Goal: Task Accomplishment & Management: Complete application form

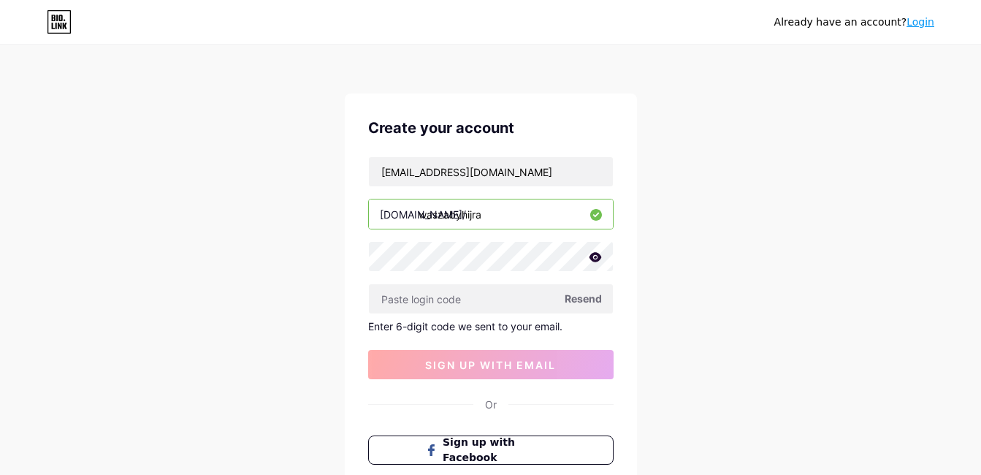
click at [593, 258] on icon at bounding box center [595, 256] width 12 height 9
click at [577, 297] on span "Resend" at bounding box center [583, 298] width 37 height 15
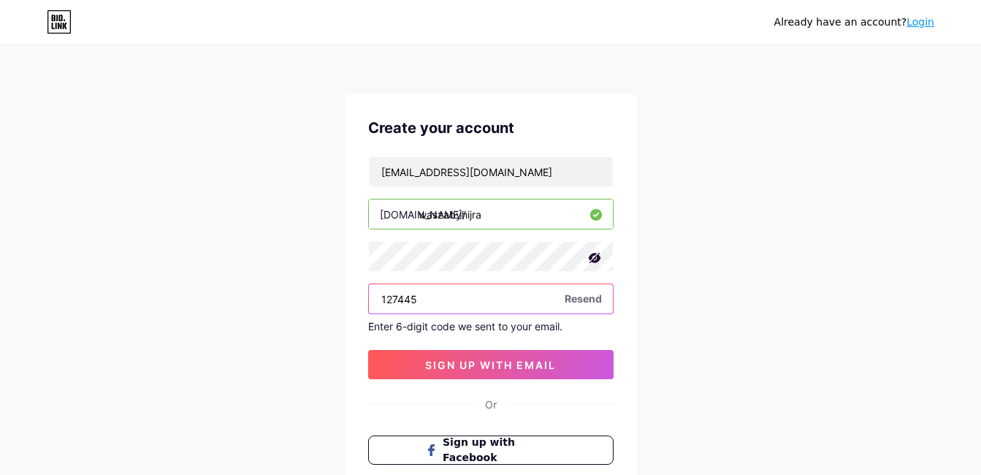
type input "127445"
click at [580, 301] on span "Resend" at bounding box center [583, 298] width 37 height 15
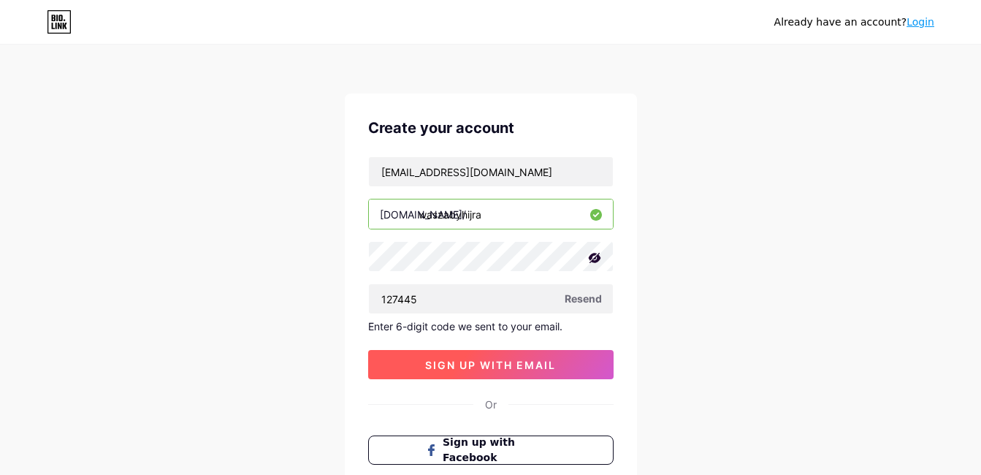
click at [520, 360] on span "sign up with email" at bounding box center [490, 365] width 131 height 12
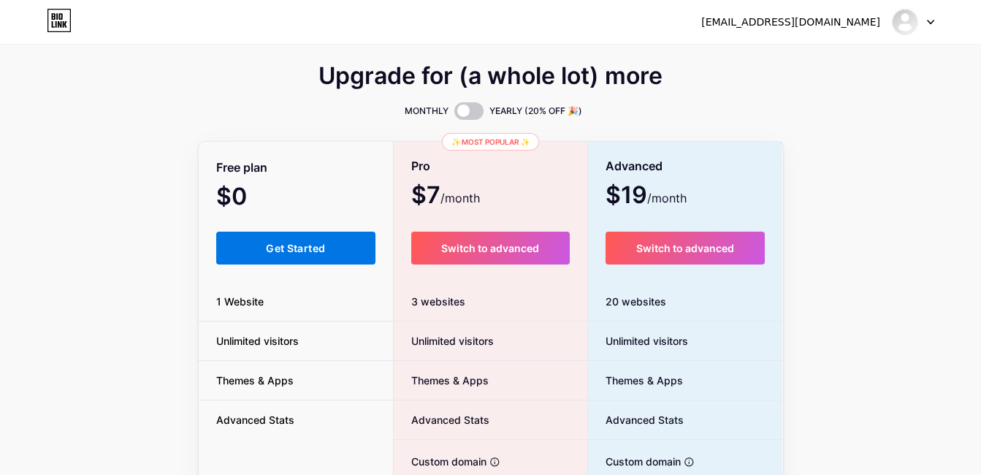
click at [259, 250] on button "Get Started" at bounding box center [296, 248] width 160 height 33
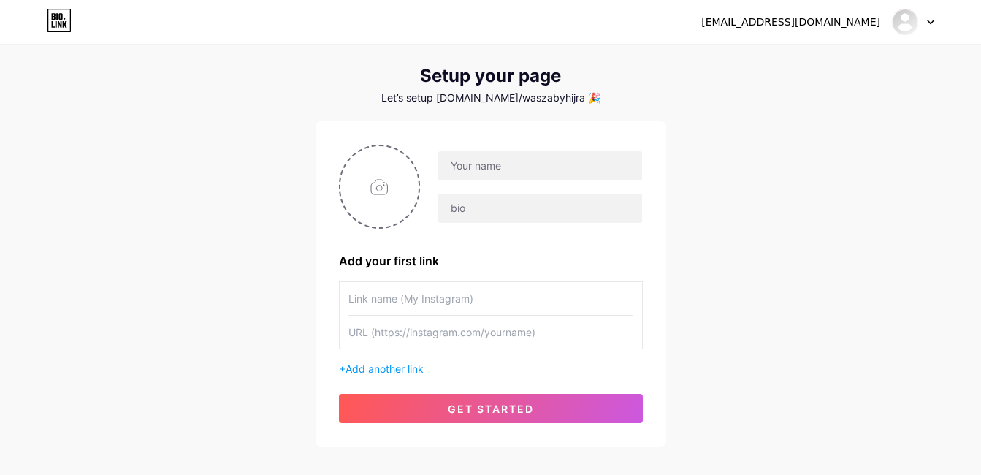
scroll to position [29, 0]
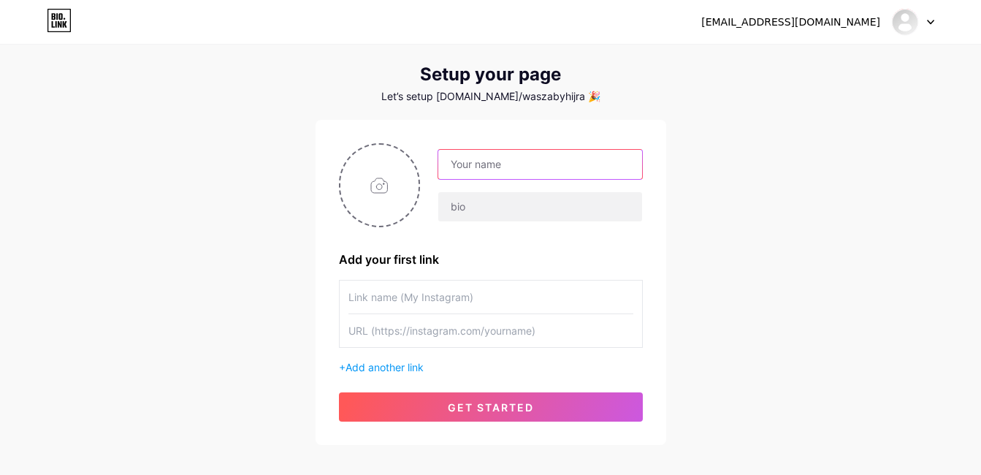
click at [525, 170] on input "text" at bounding box center [539, 164] width 203 height 29
type input "hijratul sofea"
click at [778, 160] on div "[EMAIL_ADDRESS][DOMAIN_NAME] Dashboard Logout Setup your page Let’s setup [DOMA…" at bounding box center [490, 231] width 981 height 521
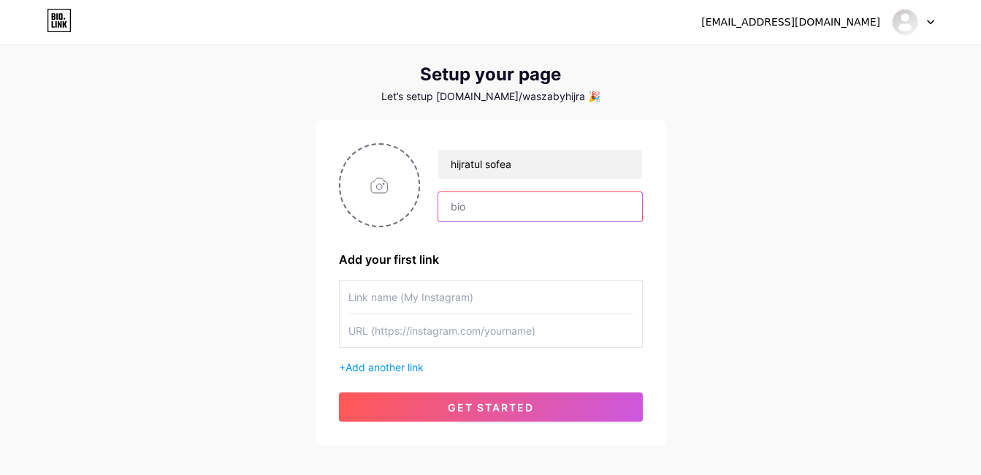
click at [544, 208] on input "text" at bounding box center [539, 206] width 203 height 29
type input "waszaedukidsbyhijra"
click at [452, 300] on input "text" at bounding box center [491, 297] width 285 height 33
click at [448, 336] on input "text" at bounding box center [491, 330] width 285 height 33
click at [410, 365] on span "Add another link" at bounding box center [385, 367] width 78 height 12
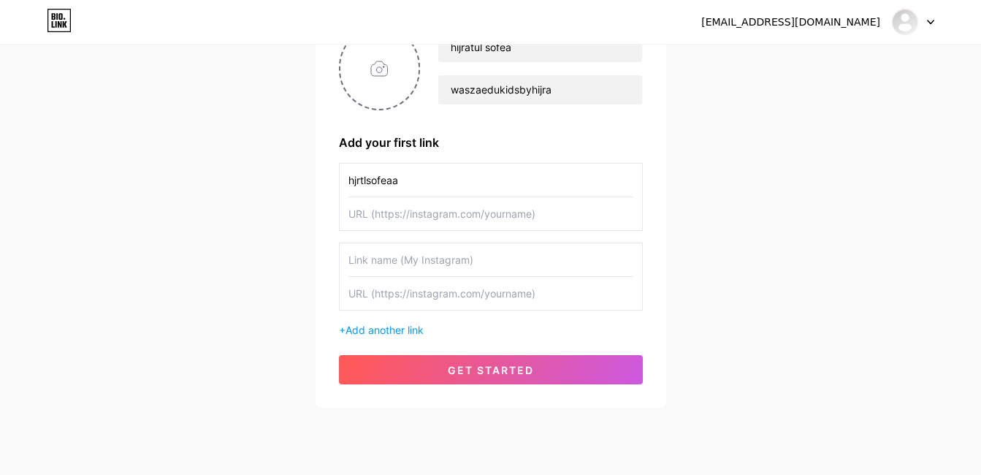
scroll to position [175, 0]
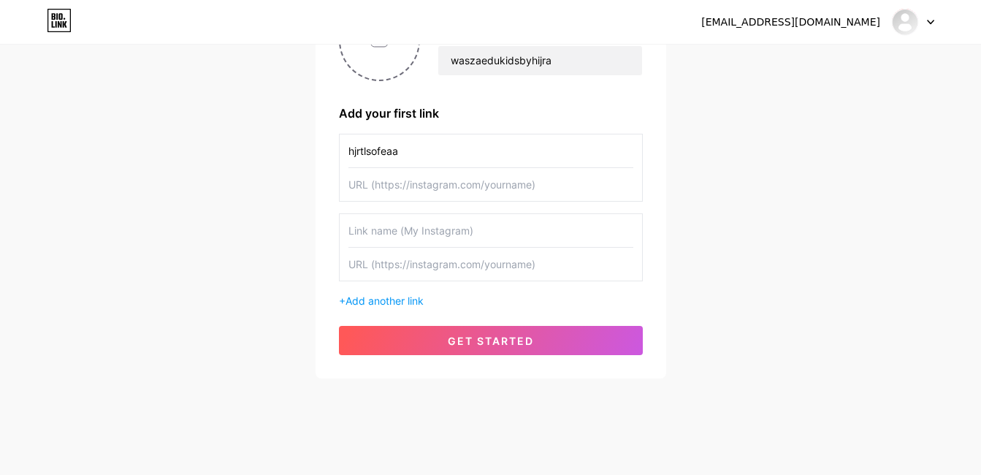
click at [438, 187] on input "text" at bounding box center [491, 184] width 285 height 33
click at [431, 157] on input "hjrtlsofeaa" at bounding box center [491, 150] width 285 height 33
type input "h"
